Goal: Find specific page/section: Find specific page/section

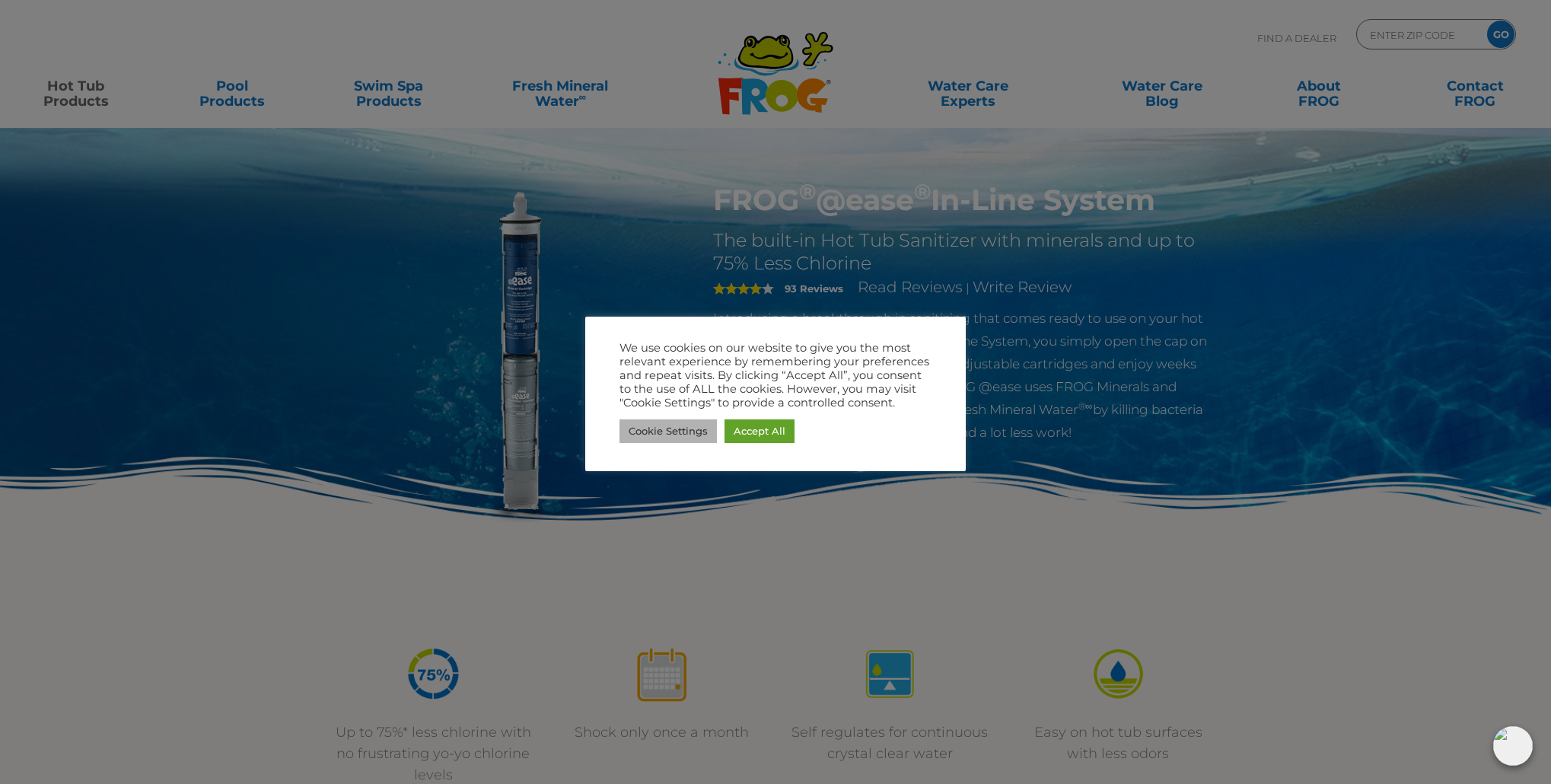
click at [663, 429] on link "Cookie Settings" at bounding box center [668, 431] width 97 height 24
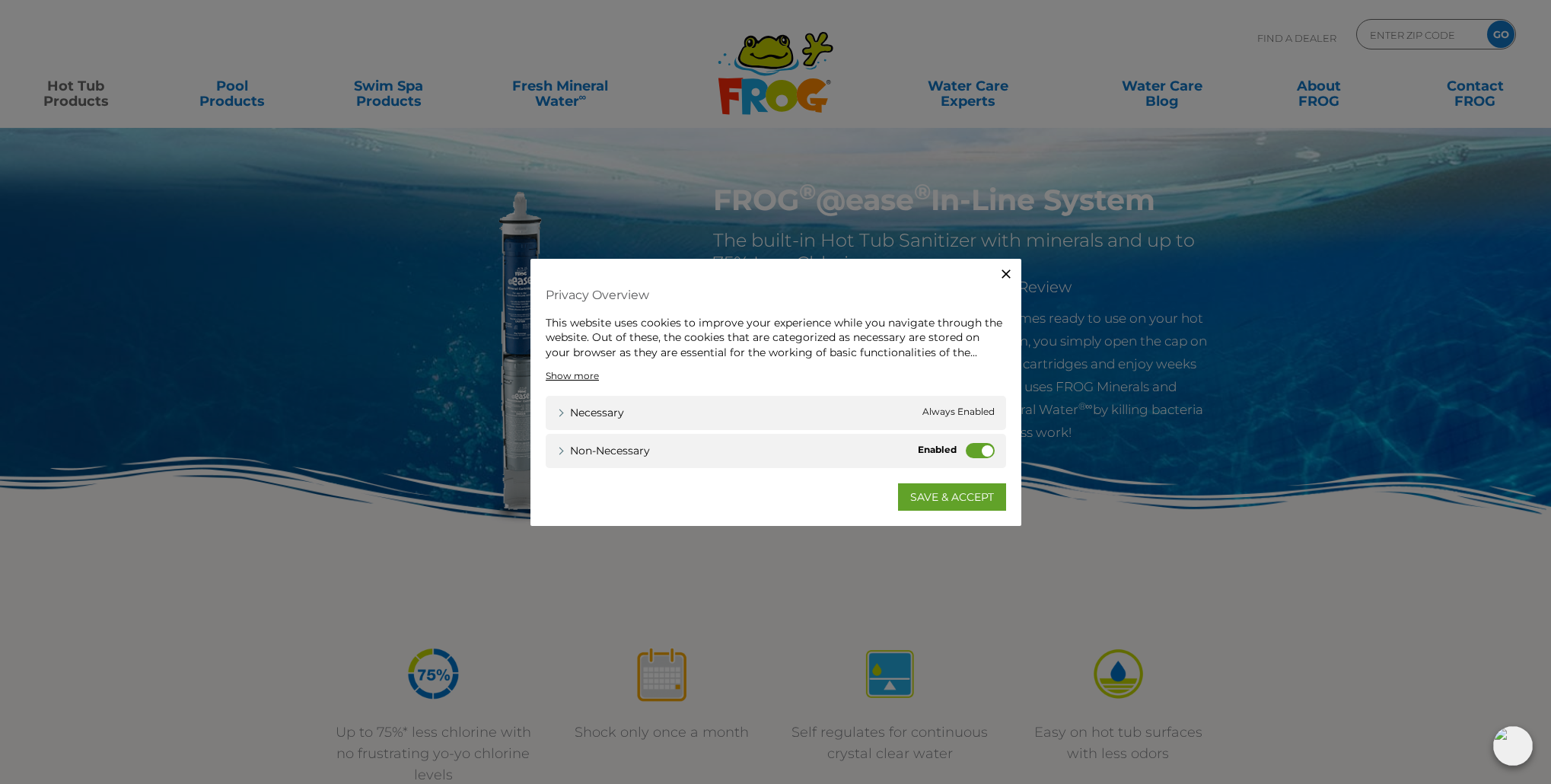
click at [953, 412] on span "Always Enabled" at bounding box center [959, 412] width 72 height 16
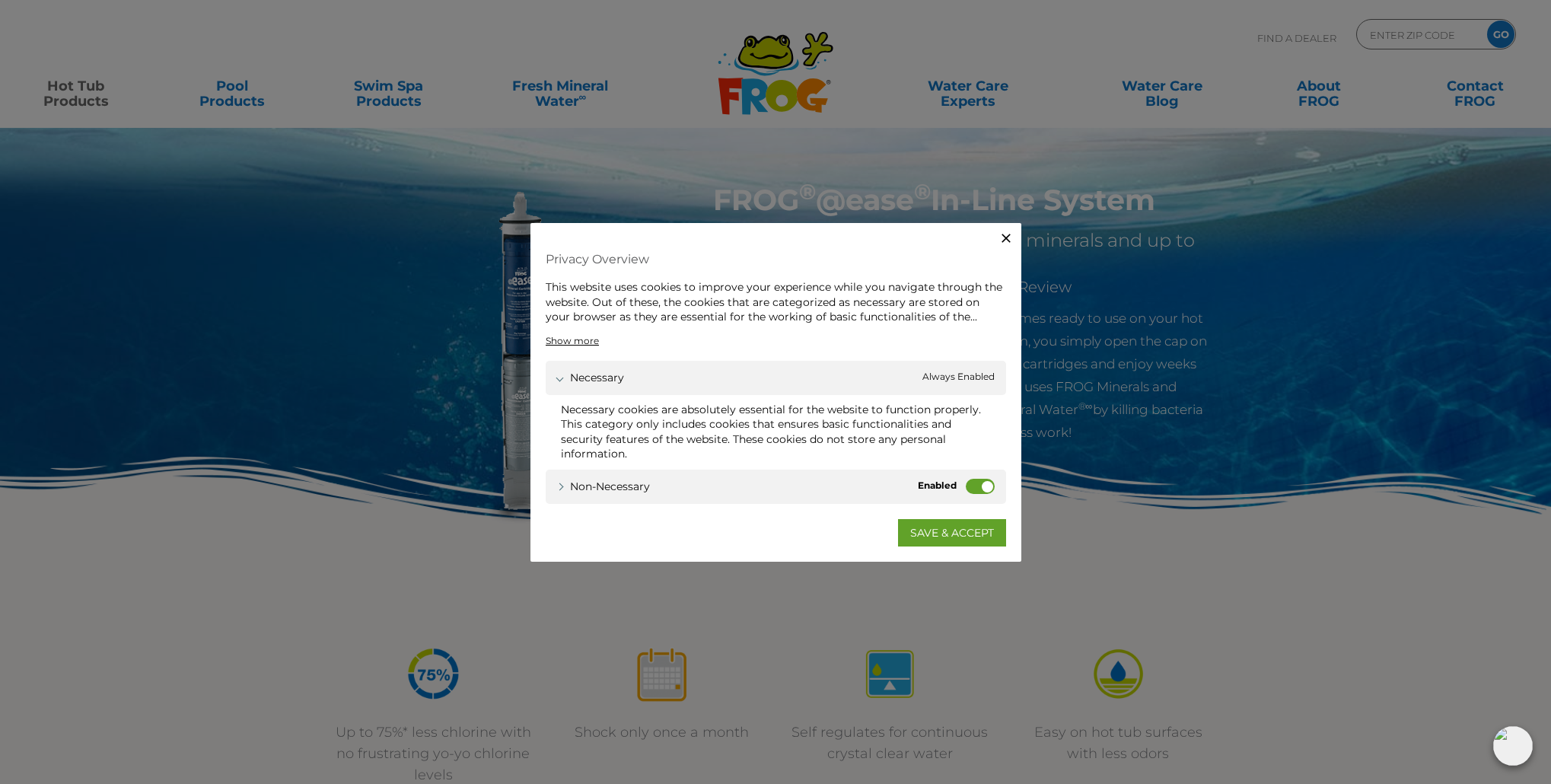
click at [983, 481] on label "Non-necessary" at bounding box center [980, 486] width 29 height 15
click at [0, 0] on input "Non-necessary" at bounding box center [0, 0] width 0 height 0
click at [687, 396] on div "Necessary cookies are absolutely essential for the website to function properly…" at bounding box center [776, 430] width 460 height 71
click at [917, 539] on link "SAVE & ACCEPT" at bounding box center [952, 532] width 108 height 27
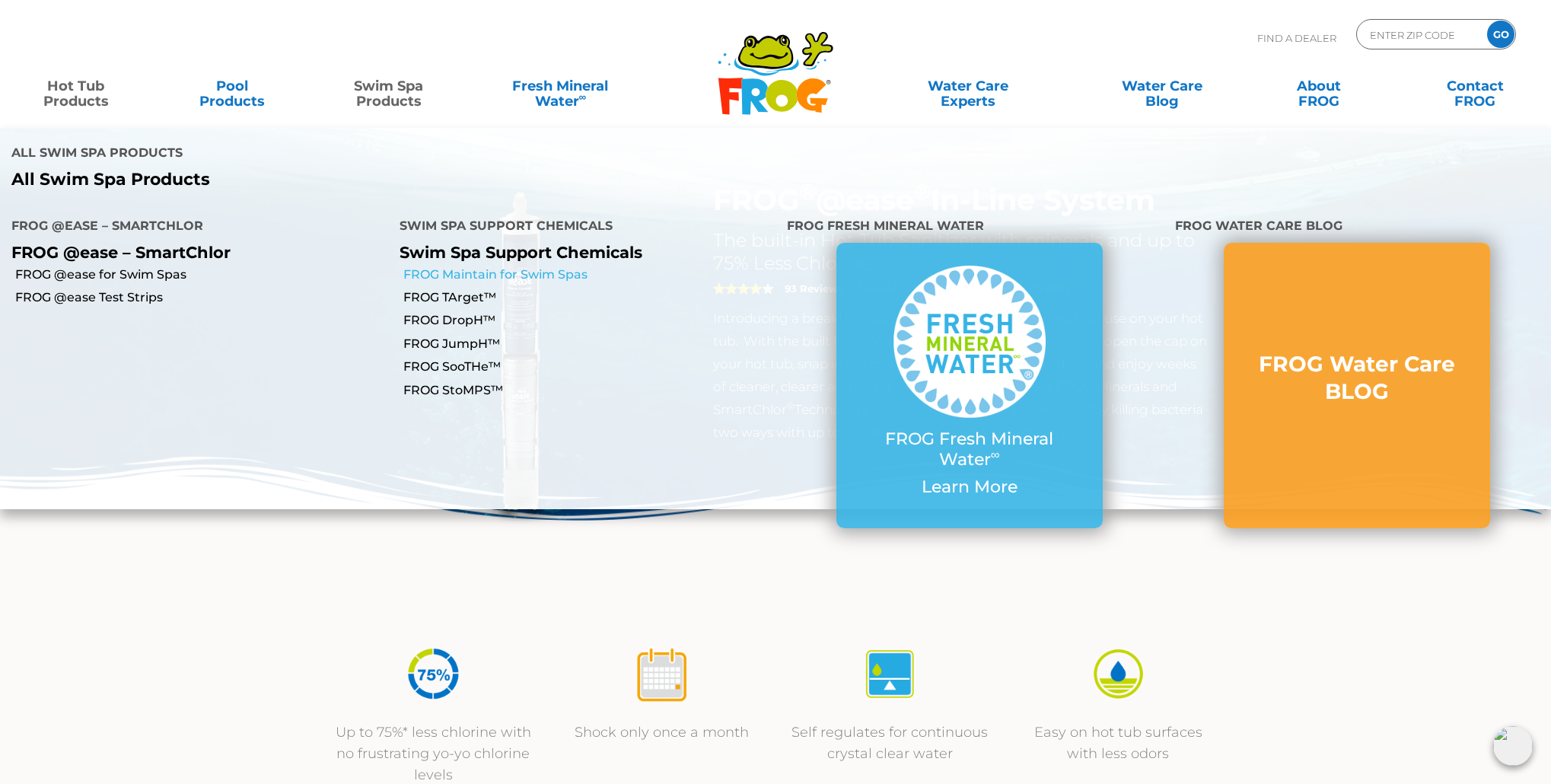
click at [501, 267] on link "FROG Maintain for Swim Spas" at bounding box center [590, 274] width 373 height 16
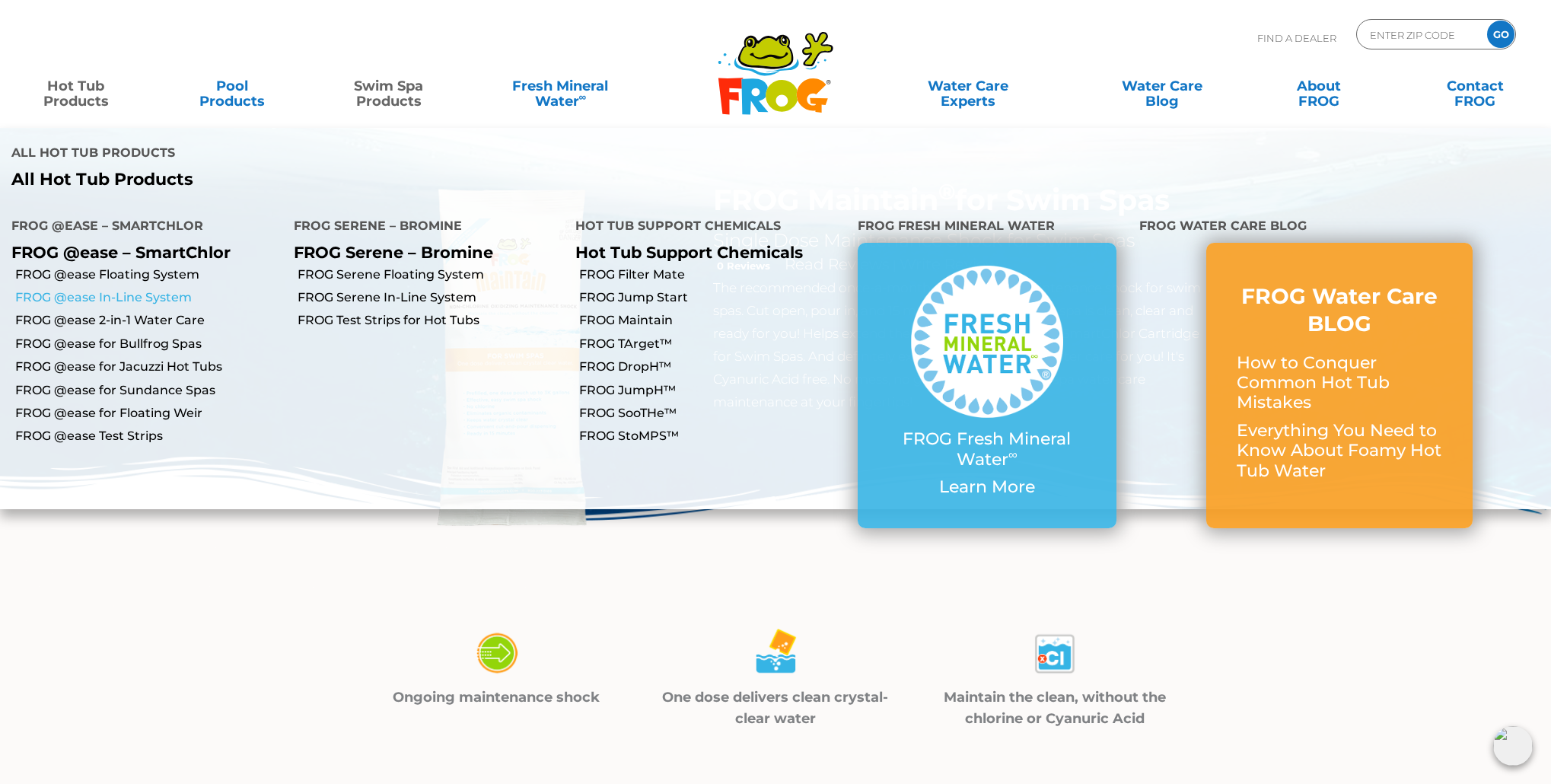
click at [137, 289] on link "FROG @ease In-Line System" at bounding box center [148, 297] width 267 height 16
